Goal: Task Accomplishment & Management: Complete application form

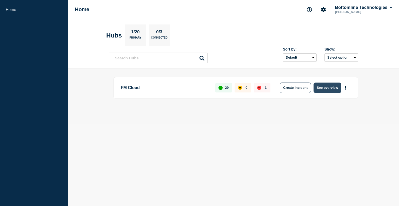
click at [326, 86] on button "See overview" at bounding box center [328, 87] width 28 height 10
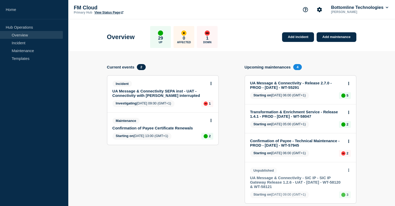
drag, startPoint x: 23, startPoint y: 49, endPoint x: 106, endPoint y: 56, distance: 83.1
click at [24, 49] on link "Maintenance" at bounding box center [31, 51] width 63 height 8
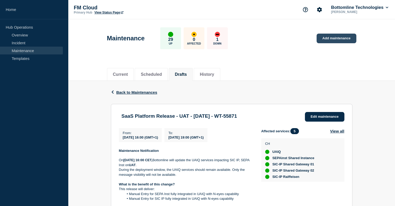
click at [333, 38] on link "Add maintenance" at bounding box center [336, 39] width 39 height 10
drag, startPoint x: 269, startPoint y: 116, endPoint x: 122, endPoint y: 117, distance: 146.8
click at [122, 117] on h3 "SaaS Platform Release - UAT - [DATE] - WT-55871" at bounding box center [180, 116] width 116 height 6
copy h3 "SaaS Platform Release - UAT - [DATE] - WT-55871"
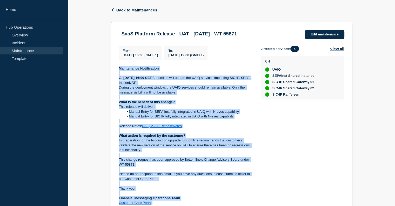
scroll to position [123, 0]
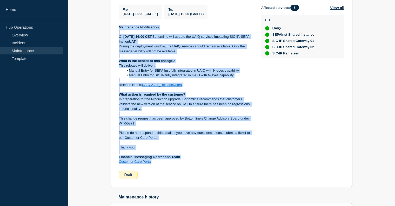
drag, startPoint x: 118, startPoint y: 99, endPoint x: 195, endPoint y: 164, distance: 100.4
click at [195, 164] on section "SaaS Platform Release - UAT - 21/AUG/2025 - WT-55871 Edit maintenance From : 20…" at bounding box center [232, 84] width 242 height 206
copy div "Maintenance Notification On August 21st 2025 at 16:00 CET, Bottomline will upda…"
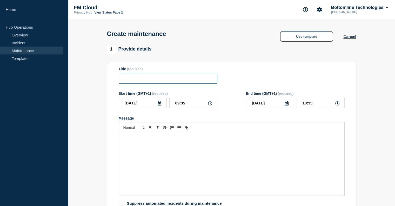
click at [149, 78] on input "Title" at bounding box center [168, 78] width 99 height 11
paste input "SaaS Platform Release - UAT - [DATE] - WT-55871"
click at [211, 80] on input "SaaS Platform Release - UAT - [DATE] - WT-55871" at bounding box center [168, 78] width 99 height 11
drag, startPoint x: 198, startPoint y: 79, endPoint x: 220, endPoint y: 79, distance: 21.0
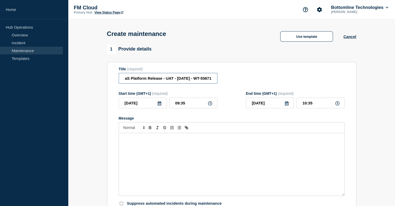
click at [220, 79] on div "Title (required) SaaS Platform Release - UAT - [DATE] - WT-55871" at bounding box center [232, 75] width 226 height 17
click at [203, 80] on input "SaaS Platform Release - UAT - [DATE] - WT-55871" at bounding box center [168, 78] width 99 height 11
drag, startPoint x: 201, startPoint y: 79, endPoint x: 223, endPoint y: 79, distance: 22.1
click at [223, 79] on div "Title (required) SaaS Platform Release - UAT - [DATE] - WT-55871" at bounding box center [232, 75] width 226 height 17
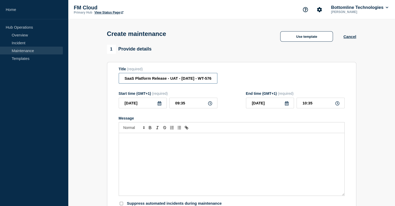
click at [193, 79] on input "SaaS Platform Release - UAT - [DATE] - WT-57633" at bounding box center [168, 78] width 99 height 11
click at [182, 80] on input "SaaS Platform Release - UAT - [DATE] - WT-57633" at bounding box center [168, 78] width 99 height 11
type input "SaaS Platform Release - UAT - 010/SEP/2025 - WT-57633"
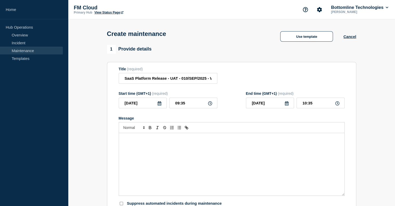
click at [158, 105] on icon at bounding box center [160, 103] width 4 height 4
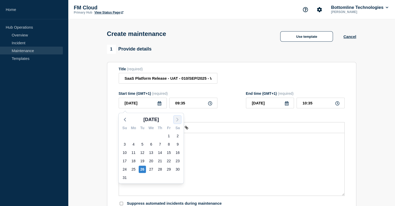
click at [176, 120] on icon "button" at bounding box center [177, 119] width 6 height 6
click at [135, 135] on div "1" at bounding box center [133, 135] width 7 height 7
type input "[DATE]"
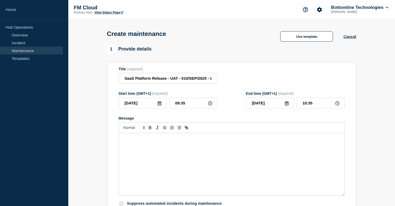
click at [210, 105] on icon at bounding box center [210, 103] width 4 height 4
click at [211, 105] on icon at bounding box center [210, 103] width 4 height 4
click at [188, 104] on input "09:35" at bounding box center [193, 102] width 48 height 11
drag, startPoint x: 179, startPoint y: 104, endPoint x: 174, endPoint y: 104, distance: 4.7
click at [174, 104] on input "09:35" at bounding box center [193, 102] width 48 height 11
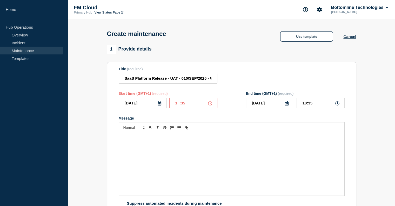
type input "16:35"
type input "17:35"
type input "16:00"
click at [306, 103] on input "17:00" at bounding box center [321, 102] width 48 height 11
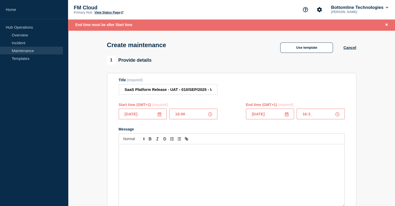
type input "16:30"
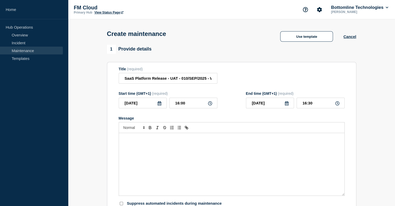
click at [153, 141] on p "Message" at bounding box center [232, 138] width 218 height 5
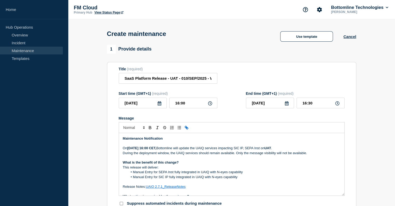
click at [133, 150] on strong "[DATE] 16:00 CET," at bounding box center [141, 148] width 29 height 4
click at [133, 149] on strong "[DATE] 16:00 CET," at bounding box center [141, 148] width 29 height 4
drag, startPoint x: 269, startPoint y: 149, endPoint x: 286, endPoint y: 149, distance: 16.6
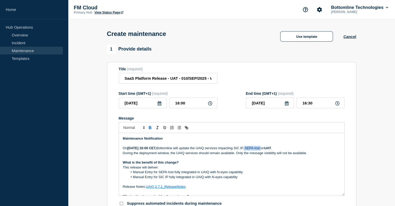
click at [286, 149] on p "On [DATE] 16:00 CET, Bottomline will update the UAIQ services impacting SIC IP,…" at bounding box center [232, 147] width 218 height 5
drag, startPoint x: 235, startPoint y: 155, endPoint x: 307, endPoint y: 154, distance: 72.0
click at [307, 154] on p "During the deployment window, the UAIQ services should remain available. Only t…" at bounding box center [232, 152] width 218 height 5
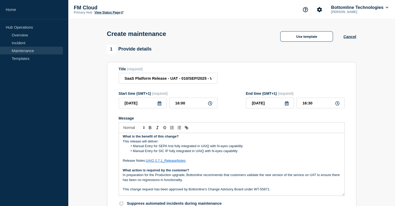
click at [164, 162] on link "UAIQ 2.7.1_ReleaseNotes" at bounding box center [166, 160] width 40 height 4
click at [184, 171] on link at bounding box center [178, 170] width 12 height 4
click at [171, 170] on input "[URL][DOMAIN_NAME]" at bounding box center [168, 169] width 44 height 7
drag, startPoint x: 191, startPoint y: 172, endPoint x: 212, endPoint y: 173, distance: 21.6
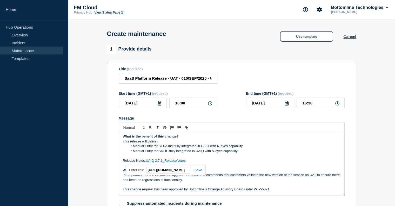
click at [212, 173] on div "Maintenance Notification On [DATE] 16:00 CET, Bottomline will update the UAIQ s…" at bounding box center [232, 164] width 226 height 63
click at [168, 171] on input "[URL][DOMAIN_NAME]" at bounding box center [168, 169] width 44 height 7
drag, startPoint x: 162, startPoint y: 172, endPoint x: 148, endPoint y: 171, distance: 14.3
click at [138, 172] on div "[URL][DOMAIN_NAME] [URL][DOMAIN_NAME]" at bounding box center [166, 170] width 80 height 10
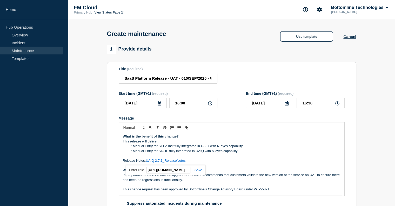
click at [168, 171] on input "[URL][DOMAIN_NAME]" at bounding box center [168, 169] width 44 height 7
paste input "w:/r/sites/FMProcesses/Shared%20Documents/Release%20Management/Release%20Notes/…"
click at [201, 171] on link at bounding box center [196, 170] width 12 height 4
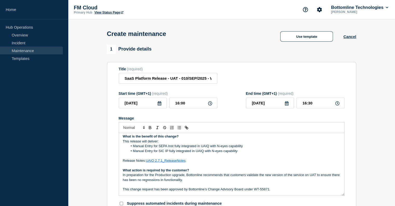
click at [161, 161] on link "UAIQ 2.7.1_ReleaseNotes" at bounding box center [166, 160] width 40 height 4
click at [184, 170] on link at bounding box center [178, 170] width 12 height 4
type input "[URL][DOMAIN_NAME]"
click at [195, 171] on link at bounding box center [193, 170] width 12 height 4
click at [162, 162] on link "UAIQ 2.7.1_ReleaseNotes" at bounding box center [166, 160] width 40 height 4
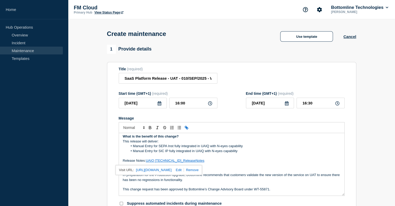
click at [240, 162] on p "Release Notes: UAIQ [TECHNICAL_ID]_ReleaseNotes" at bounding box center [232, 160] width 218 height 5
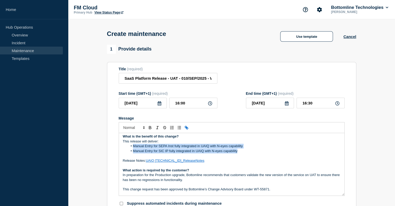
drag, startPoint x: 134, startPoint y: 148, endPoint x: 239, endPoint y: 151, distance: 105.5
click at [239, 151] on ol "Manual Entry for SEPA Inst fully integrated in UAIQ with N-eyes capability Manu…" at bounding box center [232, 148] width 218 height 10
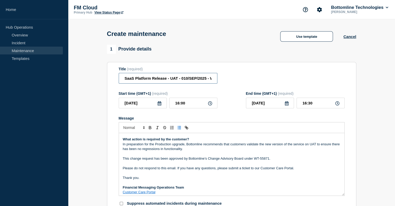
scroll to position [0, 17]
drag, startPoint x: 205, startPoint y: 78, endPoint x: 223, endPoint y: 79, distance: 18.7
click at [223, 79] on div "Title (required) SaaS Platform Release - UAT - 010/SEP/2025 - WT-57633" at bounding box center [232, 75] width 226 height 17
click at [275, 165] on p "Message" at bounding box center [232, 163] width 218 height 5
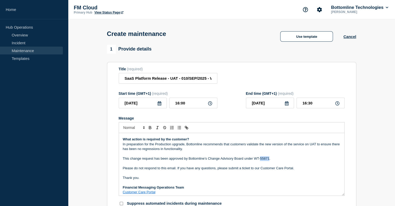
drag, startPoint x: 260, startPoint y: 160, endPoint x: 269, endPoint y: 160, distance: 9.4
click at [269, 160] on p "This change request has been approved by Bottomline’s Change Advisory Board und…" at bounding box center [232, 158] width 218 height 5
click at [239, 167] on p "Please do not respond to this email. If you have any questions, please submit a…" at bounding box center [232, 167] width 218 height 5
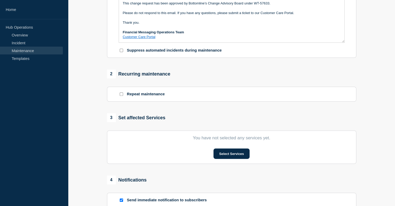
scroll to position [156, 0]
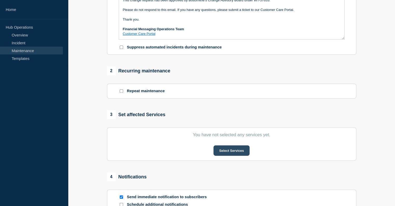
click at [227, 150] on button "Select Services" at bounding box center [232, 150] width 36 height 10
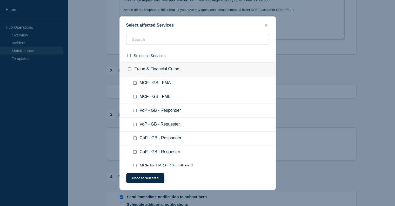
click at [145, 91] on ul "MCF - GB - FML" at bounding box center [198, 97] width 156 height 14
click at [149, 40] on input "text" at bounding box center [197, 39] width 143 height 11
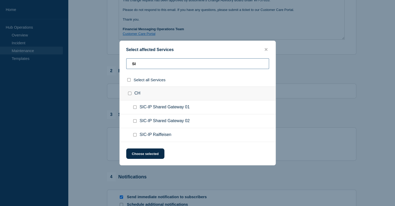
type input "S"
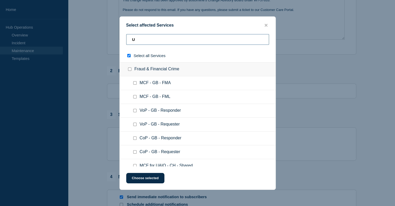
type input "UZ"
checkbox input "true"
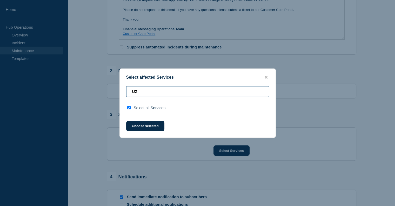
type input "U"
checkbox input "false"
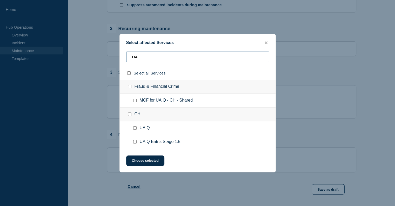
scroll to position [208, 0]
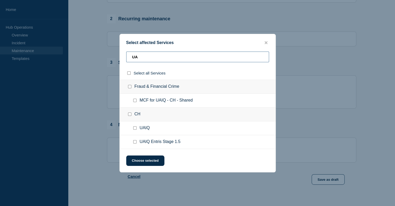
drag, startPoint x: 106, startPoint y: 56, endPoint x: 98, endPoint y: 57, distance: 8.1
click at [98, 57] on div "Select affected Services UA Select all Services Fraud & Financial Crime MCF for…" at bounding box center [197, 103] width 395 height 206
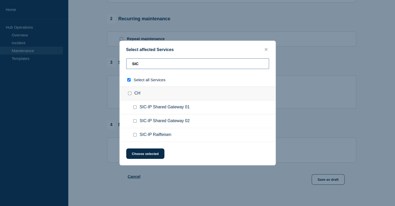
type input "SIC"
checkbox input "true"
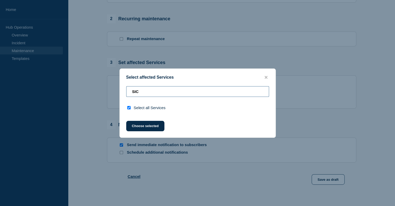
type input "SIC"
checkbox input "false"
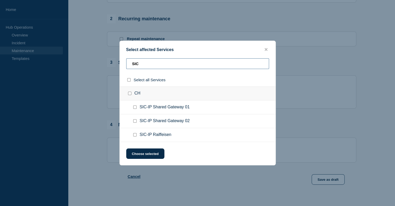
type input "SICI"
checkbox input "true"
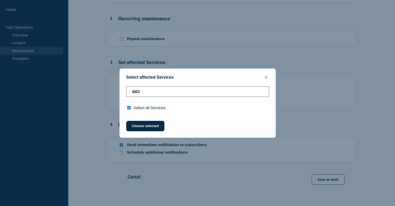
type input "SIC"
checkbox input "false"
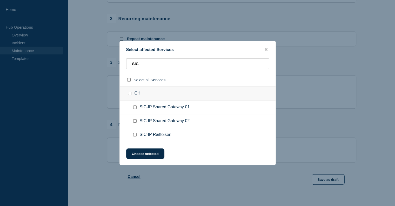
click at [136, 108] on input "SIC-IP Shared Gateway 01 checkbox" at bounding box center [134, 106] width 3 height 3
checkbox input "true"
click at [135, 121] on input "SIC-IP Shared Gateway 02 checkbox" at bounding box center [134, 120] width 3 height 3
checkbox input "true"
click at [147, 154] on button "Choose selected" at bounding box center [145, 153] width 38 height 10
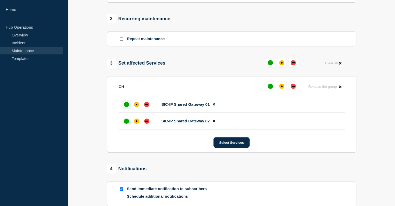
click at [127, 107] on div "up" at bounding box center [126, 104] width 5 height 5
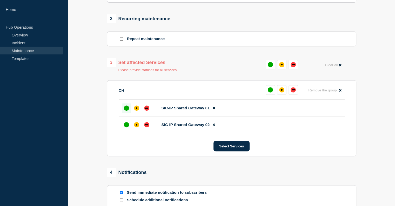
click at [127, 110] on div "up" at bounding box center [126, 107] width 5 height 5
click at [127, 127] on div "up" at bounding box center [126, 124] width 5 height 5
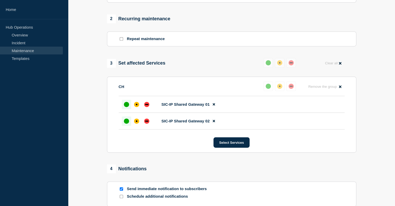
click at [127, 125] on div at bounding box center [126, 120] width 9 height 9
click at [126, 123] on div "up" at bounding box center [126, 120] width 5 height 5
click at [127, 107] on div "up" at bounding box center [126, 104] width 5 height 5
click at [235, 145] on button "Select Services" at bounding box center [232, 142] width 36 height 10
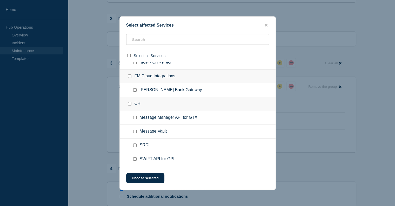
scroll to position [0, 0]
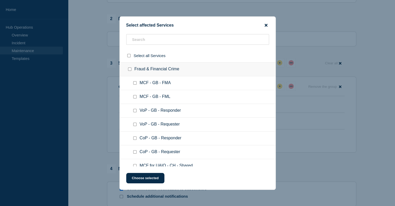
click at [267, 23] on icon "close button" at bounding box center [266, 25] width 3 height 4
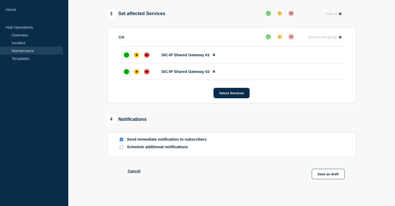
scroll to position [260, 0]
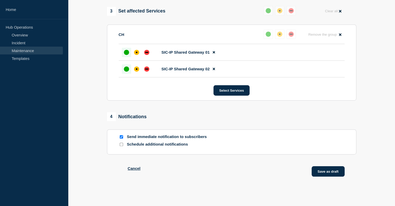
click at [326, 172] on button "Save as draft" at bounding box center [328, 171] width 33 height 10
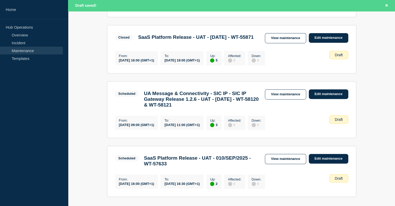
scroll to position [390, 0]
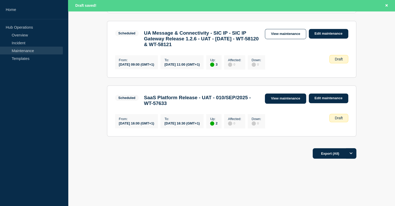
click at [286, 103] on link "View maintenance" at bounding box center [285, 98] width 41 height 10
